Goal: Information Seeking & Learning: Learn about a topic

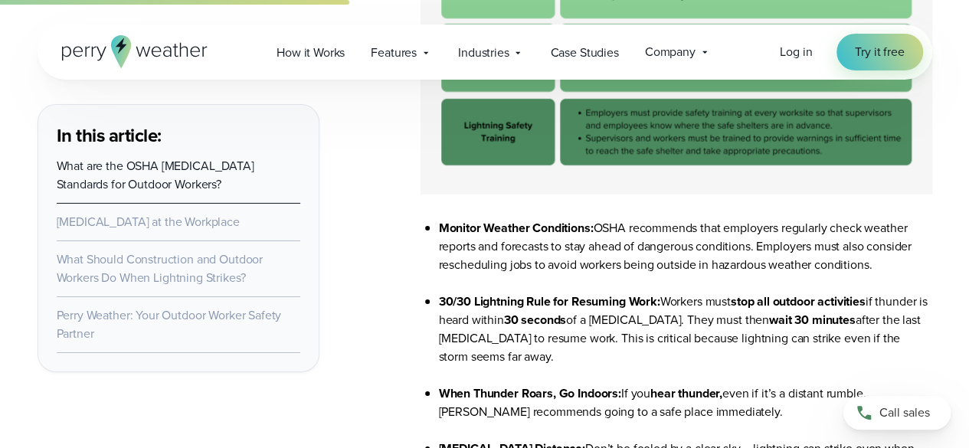
scroll to position [2508, 0]
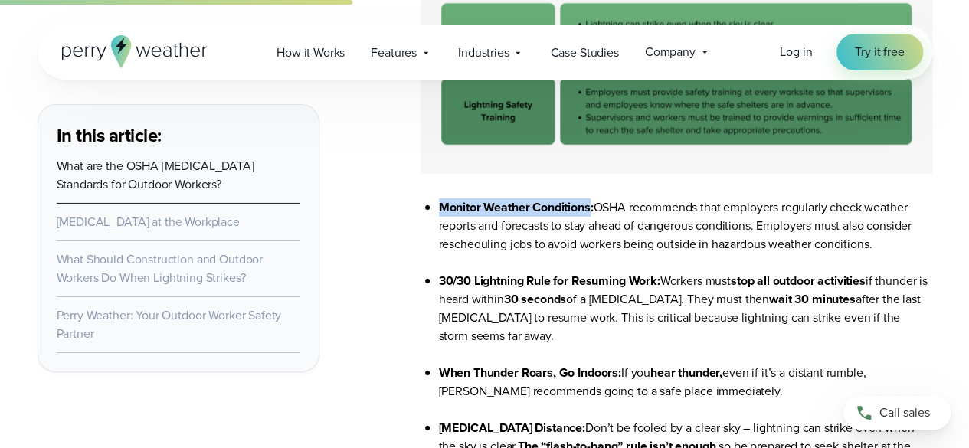
drag, startPoint x: 440, startPoint y: 209, endPoint x: 593, endPoint y: 211, distance: 152.4
click at [593, 211] on strong "Monitor Weather Conditions:" at bounding box center [516, 207] width 155 height 18
click at [615, 209] on li "Monitor Weather Conditions: OSHA recommends that employers regularly check weat…" at bounding box center [685, 235] width 493 height 74
click at [921, 211] on li "Monitor Weather Conditions: OSHA recommends that employers regularly check weat…" at bounding box center [685, 235] width 493 height 74
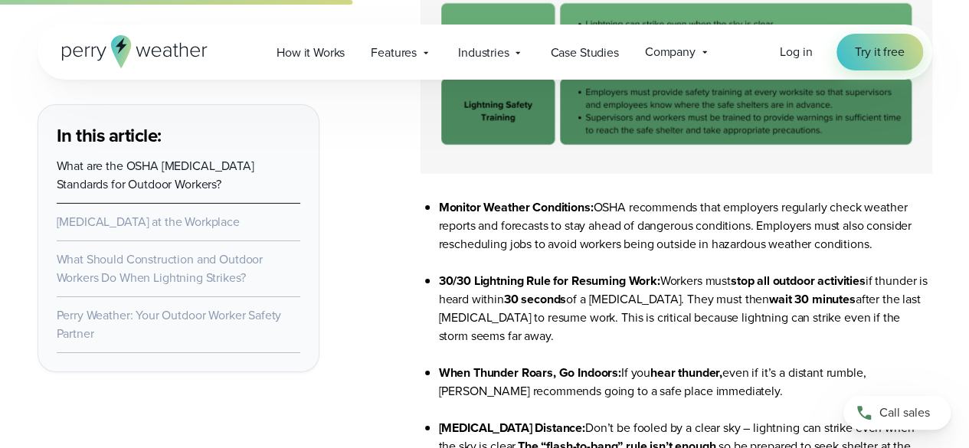
click at [915, 211] on li "Monitor Weather Conditions: OSHA recommends that employers regularly check weat…" at bounding box center [685, 235] width 493 height 74
click at [898, 214] on li "Monitor Weather Conditions: OSHA recommends that employers regularly check weat…" at bounding box center [685, 235] width 493 height 74
click at [920, 218] on li "Monitor Weather Conditions: OSHA recommends that employers regularly check weat…" at bounding box center [685, 235] width 493 height 74
click at [916, 214] on li "Monitor Weather Conditions: OSHA recommends that employers regularly check weat…" at bounding box center [685, 235] width 493 height 74
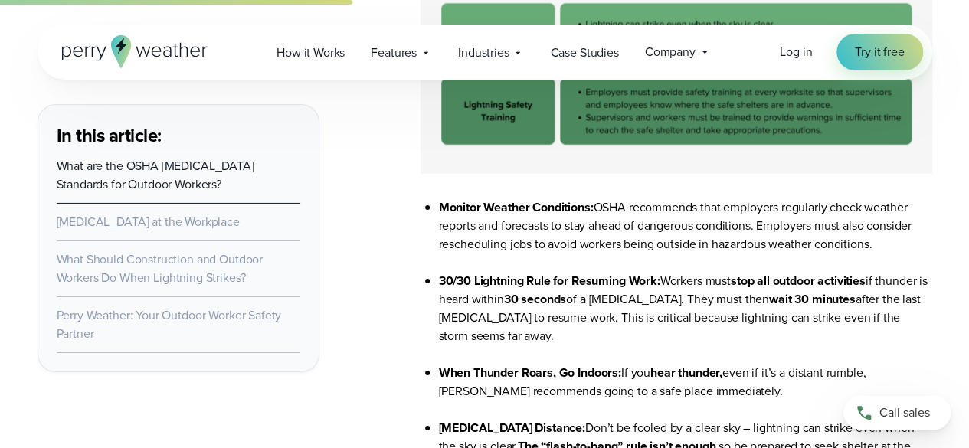
click at [908, 213] on li "Monitor Weather Conditions: OSHA recommends that employers regularly check weat…" at bounding box center [685, 235] width 493 height 74
click at [867, 221] on li "Monitor Weather Conditions: OSHA recommends that employers regularly check weat…" at bounding box center [685, 235] width 493 height 74
click at [899, 231] on li "Monitor Weather Conditions: OSHA recommends that employers regularly check weat…" at bounding box center [685, 235] width 493 height 74
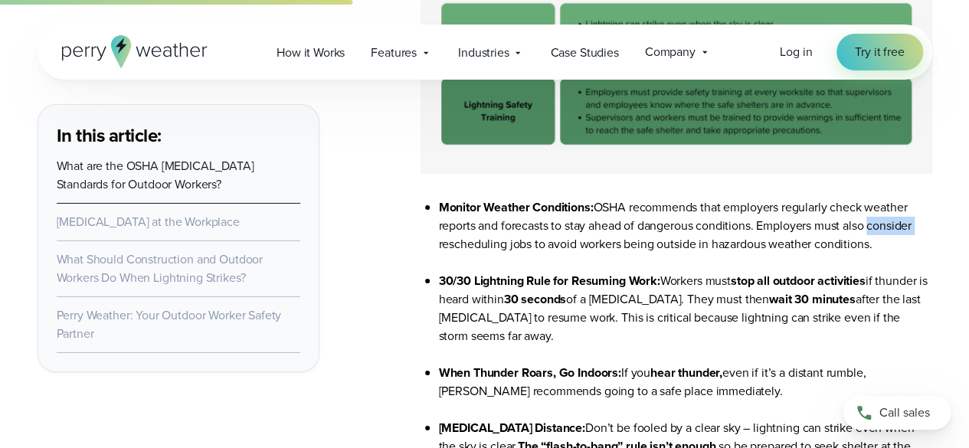
click at [899, 231] on li "Monitor Weather Conditions: OSHA recommends that employers regularly check weat…" at bounding box center [685, 235] width 493 height 74
click at [830, 234] on li "Monitor Weather Conditions: OSHA recommends that employers regularly check weat…" at bounding box center [685, 235] width 493 height 74
click at [794, 232] on li "Monitor Weather Conditions: OSHA recommends that employers regularly check weat…" at bounding box center [685, 235] width 493 height 74
click at [794, 233] on li "Monitor Weather Conditions: OSHA recommends that employers regularly check weat…" at bounding box center [685, 235] width 493 height 74
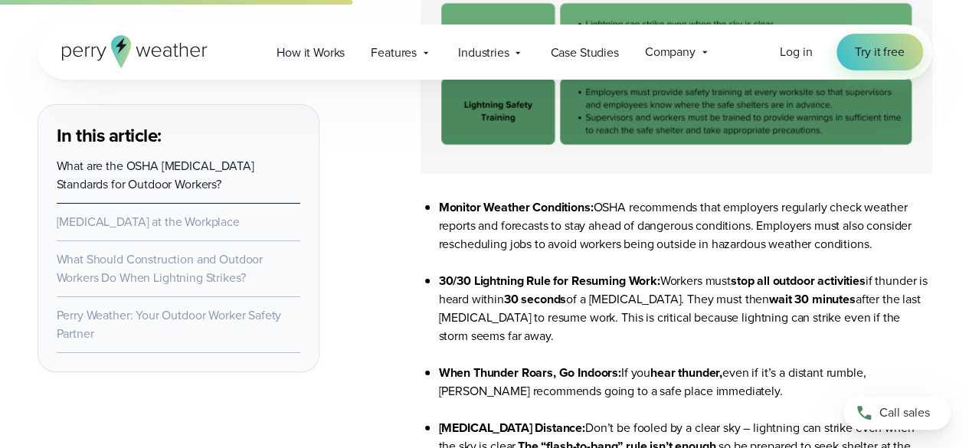
click at [798, 231] on li "Monitor Weather Conditions: OSHA recommends that employers regularly check weat…" at bounding box center [685, 235] width 493 height 74
click at [716, 226] on li "Monitor Weather Conditions: OSHA recommends that employers regularly check weat…" at bounding box center [685, 235] width 493 height 74
click at [688, 233] on li "Monitor Weather Conditions: OSHA recommends that employers regularly check weat…" at bounding box center [685, 235] width 493 height 74
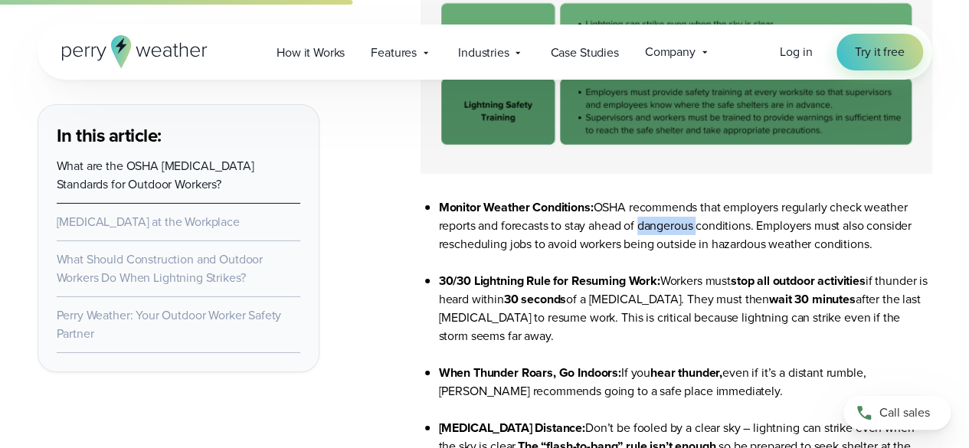
click at [688, 233] on li "Monitor Weather Conditions: OSHA recommends that employers regularly check weat…" at bounding box center [685, 235] width 493 height 74
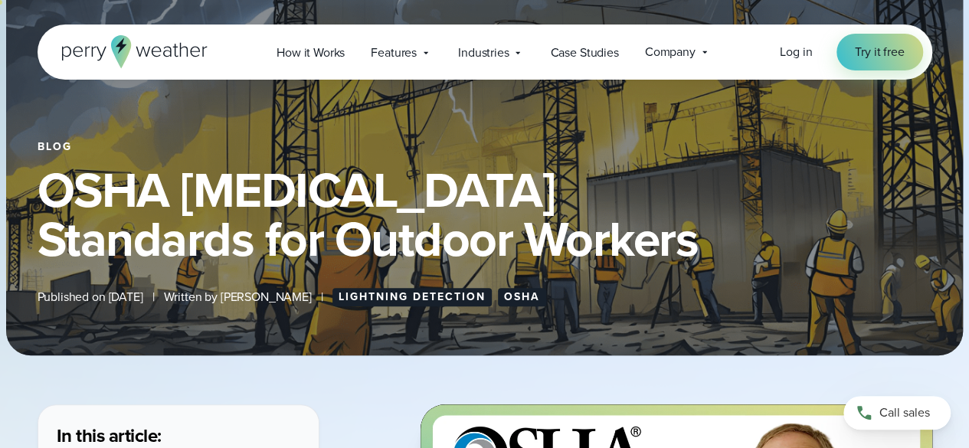
scroll to position [110, 0]
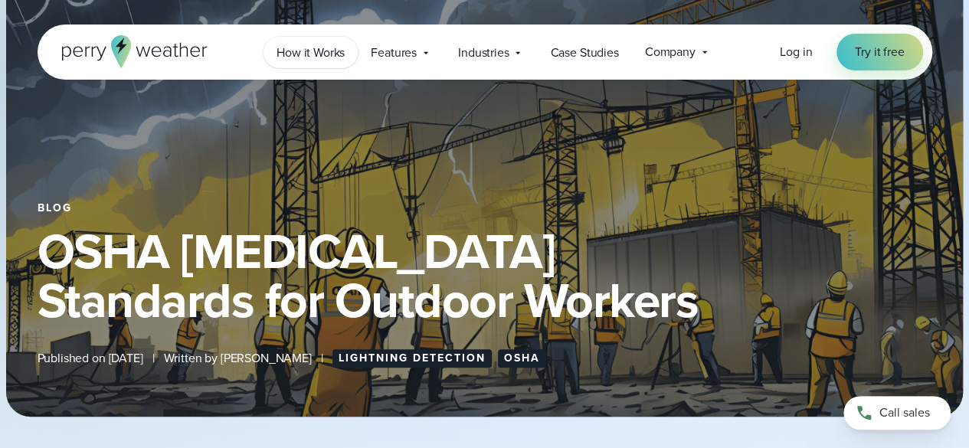
click at [314, 60] on span "How it Works" at bounding box center [310, 53] width 68 height 18
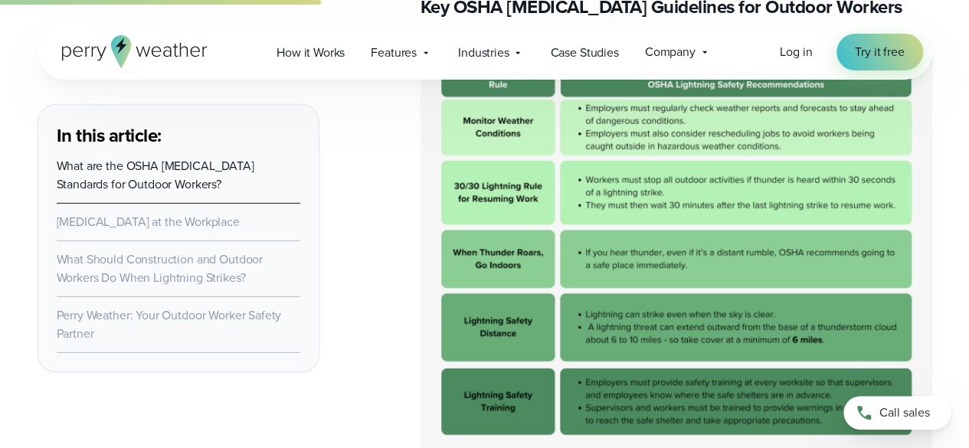
scroll to position [2164, 0]
